Goal: Transaction & Acquisition: Purchase product/service

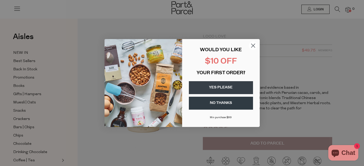
click at [253, 45] on circle "Close dialog" at bounding box center [253, 45] width 9 height 9
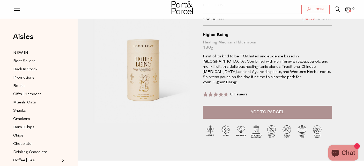
scroll to position [32, 0]
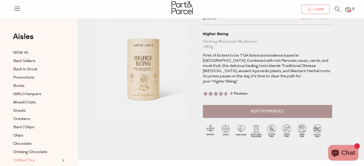
click at [32, 160] on span "Coffee | Tea" at bounding box center [23, 161] width 21 height 6
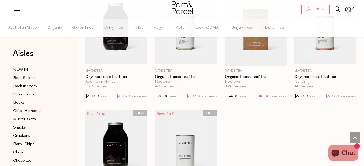
scroll to position [1474, 0]
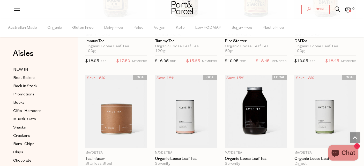
scroll to position [1098, 0]
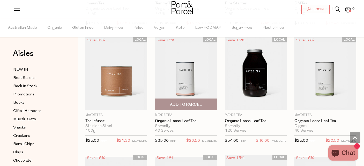
click at [192, 74] on img at bounding box center [186, 73] width 62 height 73
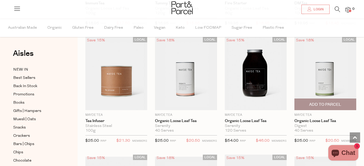
click at [308, 72] on img at bounding box center [326, 73] width 62 height 73
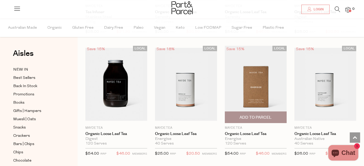
scroll to position [1207, 0]
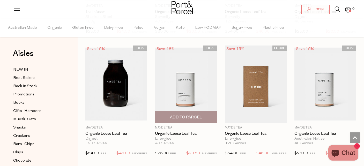
click at [183, 73] on img at bounding box center [186, 84] width 62 height 73
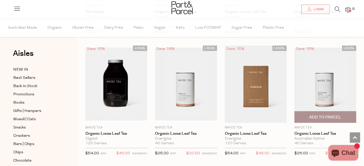
click at [324, 72] on img at bounding box center [326, 84] width 62 height 73
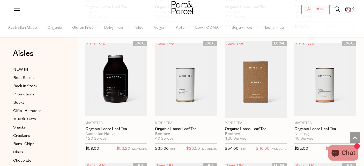
scroll to position [1343, 0]
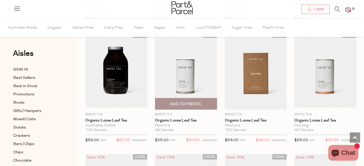
click at [189, 66] on img at bounding box center [186, 70] width 62 height 73
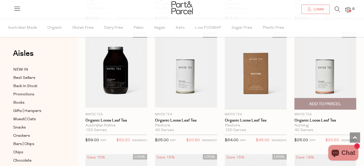
click at [336, 70] on img at bounding box center [326, 70] width 62 height 73
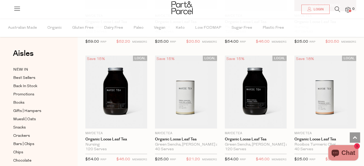
scroll to position [1443, 0]
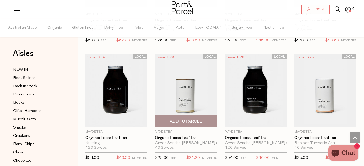
click at [189, 88] on img at bounding box center [186, 90] width 62 height 73
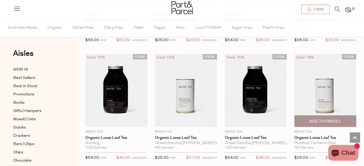
click at [333, 86] on img at bounding box center [326, 90] width 62 height 73
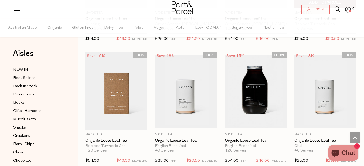
scroll to position [1575, 0]
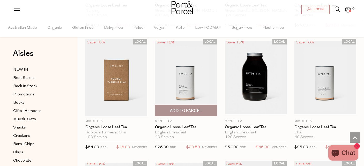
click at [185, 65] on img at bounding box center [186, 77] width 62 height 73
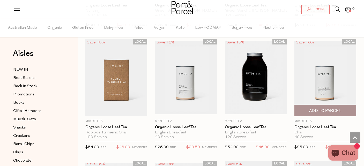
click at [341, 57] on img at bounding box center [326, 77] width 62 height 73
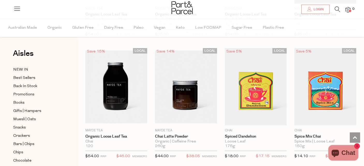
scroll to position [1690, 0]
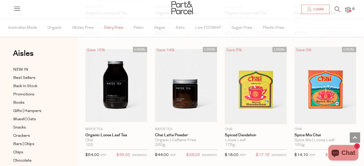
click at [113, 29] on span "Dairy Free" at bounding box center [113, 28] width 19 height 18
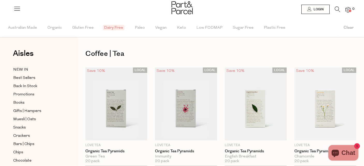
click at [20, 9] on icon at bounding box center [16, 8] width 7 height 7
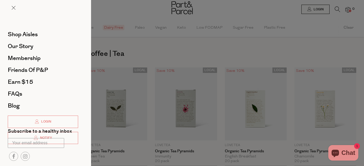
click at [285, 56] on div at bounding box center [182, 83] width 364 height 166
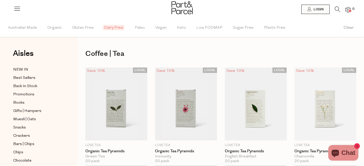
click at [337, 10] on icon at bounding box center [337, 9] width 5 height 6
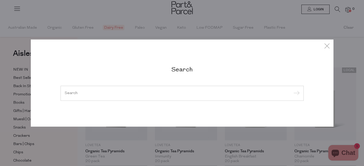
click at [147, 92] on input "search" at bounding box center [182, 93] width 235 height 4
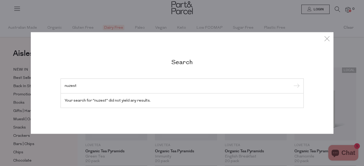
click at [261, 19] on div "Search nuzest Your search for "nuzest" did not yield any results." at bounding box center [182, 83] width 303 height 166
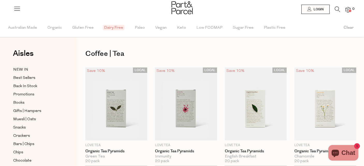
click at [335, 9] on icon at bounding box center [337, 9] width 5 height 6
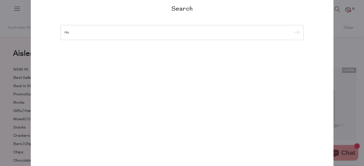
type input "n"
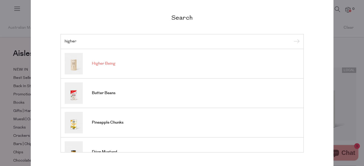
type input "higher"
click at [213, 64] on link "Higher Being" at bounding box center [182, 63] width 235 height 21
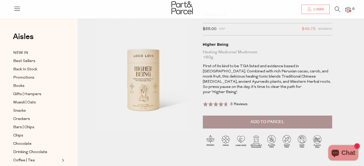
scroll to position [23, 0]
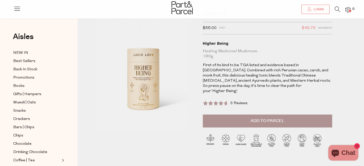
click at [267, 118] on span "Add to Parcel" at bounding box center [268, 121] width 34 height 6
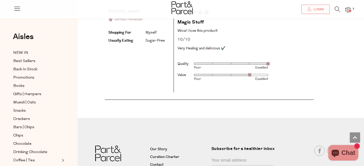
scroll to position [1132, 0]
